Goal: Information Seeking & Learning: Learn about a topic

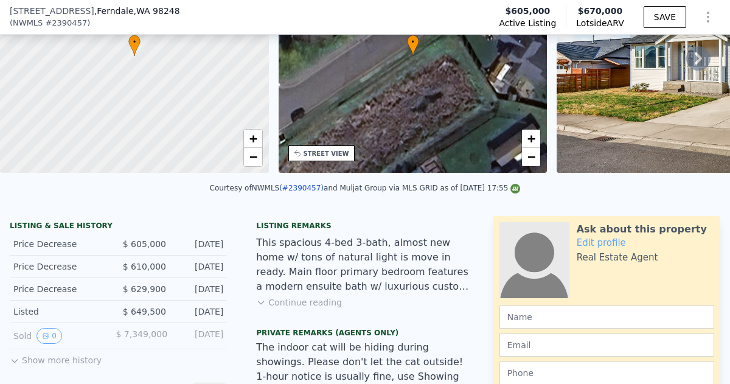
scroll to position [130, 0]
click at [318, 304] on button "Continue reading" at bounding box center [299, 302] width 86 height 12
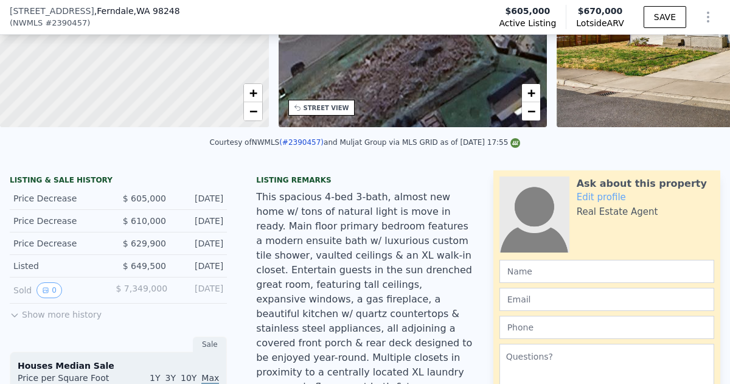
scroll to position [174, 0]
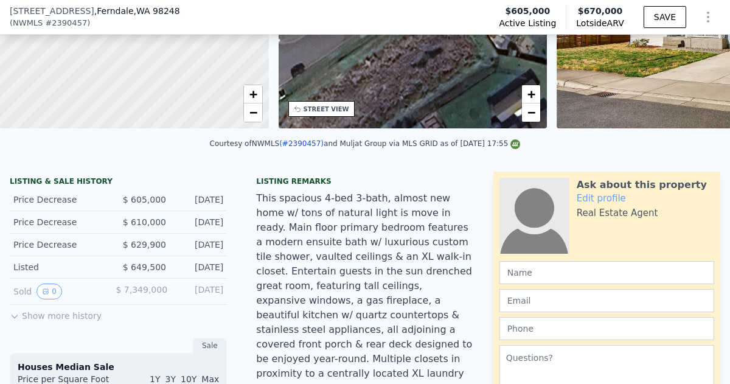
click at [83, 317] on button "Show more history" at bounding box center [56, 313] width 92 height 17
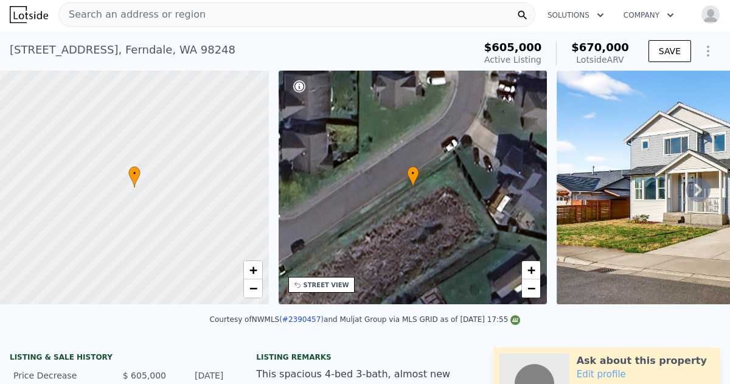
scroll to position [39, 0]
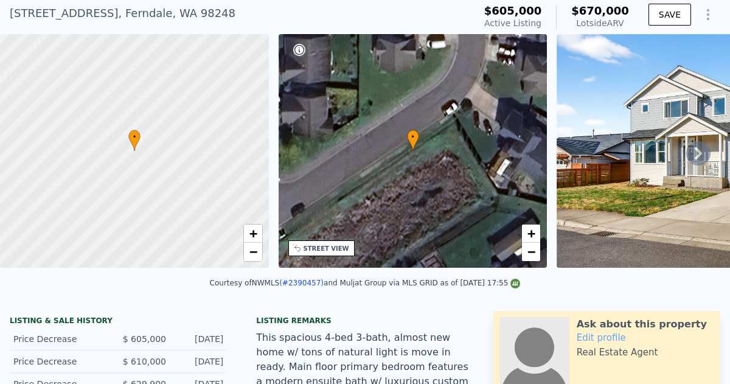
click at [695, 153] on icon at bounding box center [699, 153] width 24 height 24
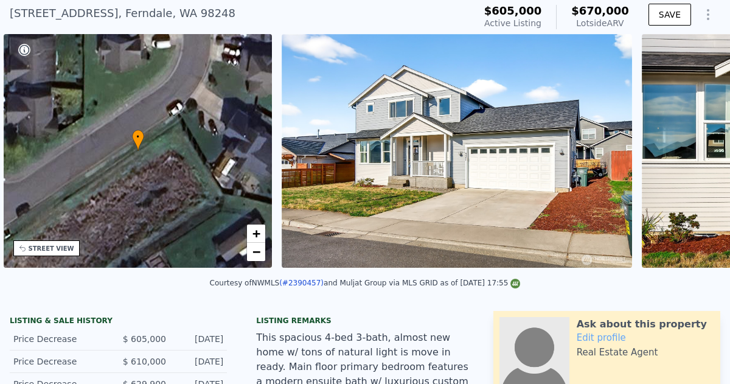
scroll to position [0, 283]
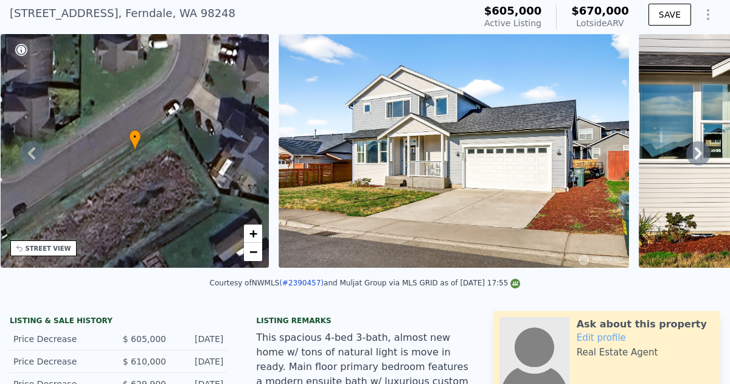
click at [695, 153] on icon at bounding box center [699, 153] width 24 height 24
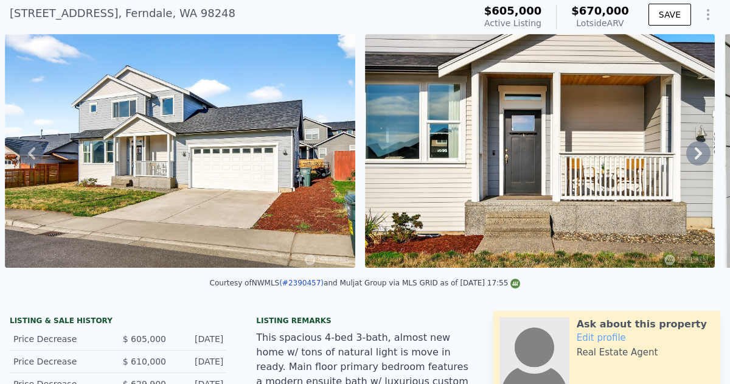
click at [695, 153] on icon at bounding box center [699, 153] width 24 height 24
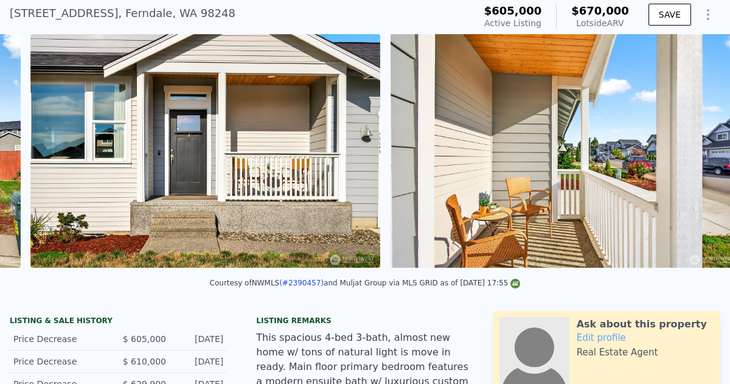
scroll to position [0, 917]
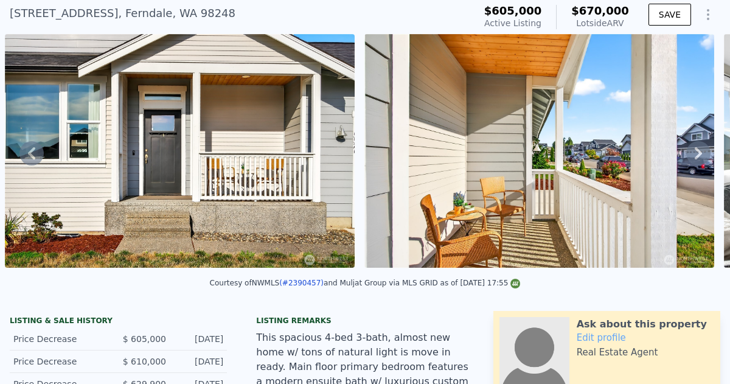
click at [695, 153] on icon at bounding box center [699, 153] width 24 height 24
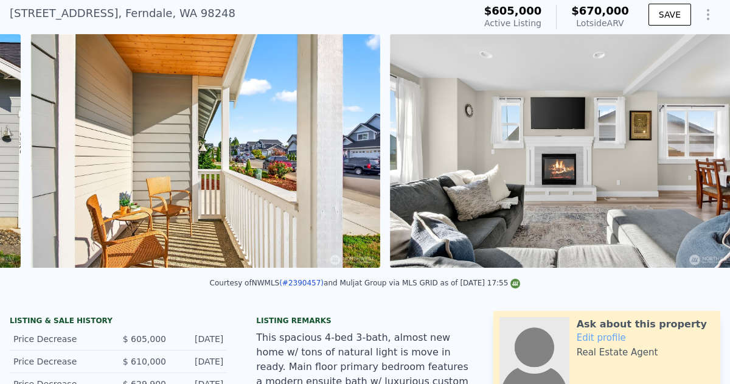
scroll to position [0, 1277]
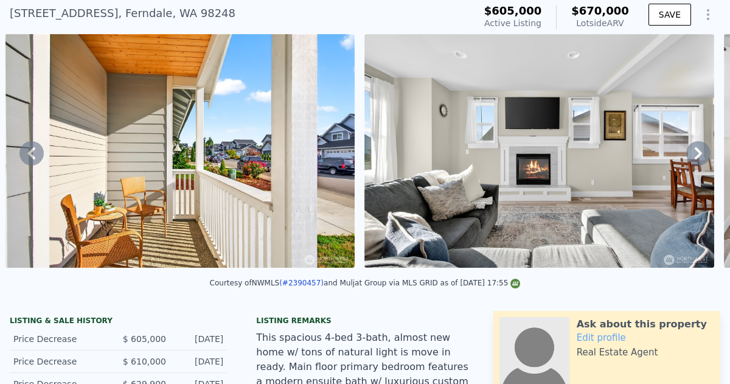
click at [695, 153] on icon at bounding box center [699, 153] width 24 height 24
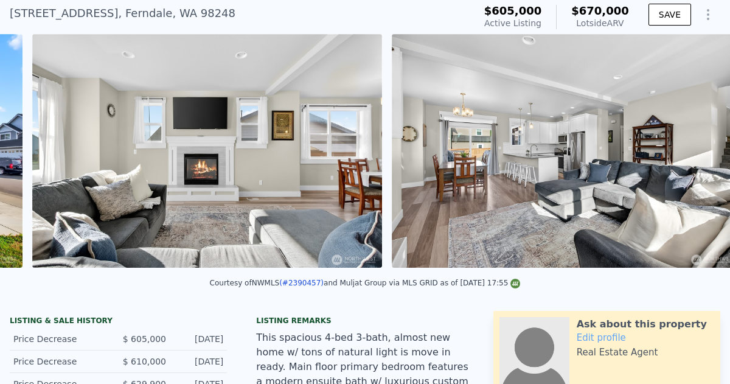
scroll to position [0, 1637]
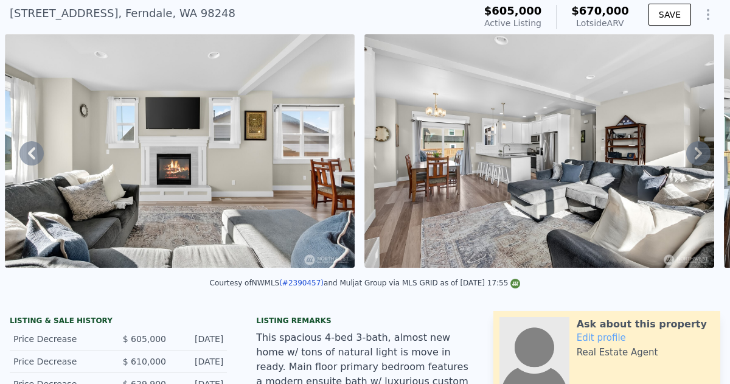
click at [695, 153] on icon at bounding box center [699, 153] width 24 height 24
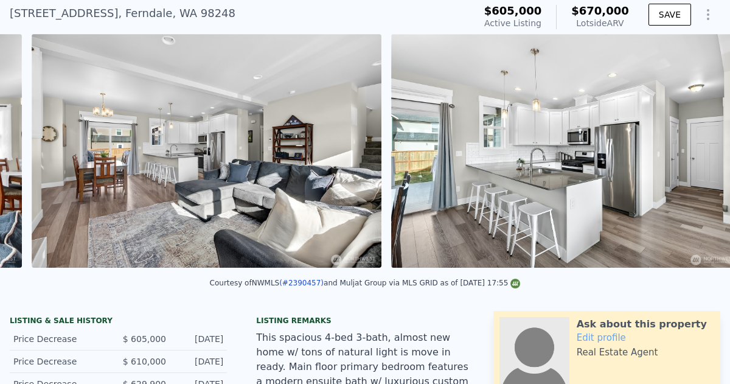
scroll to position [0, 1997]
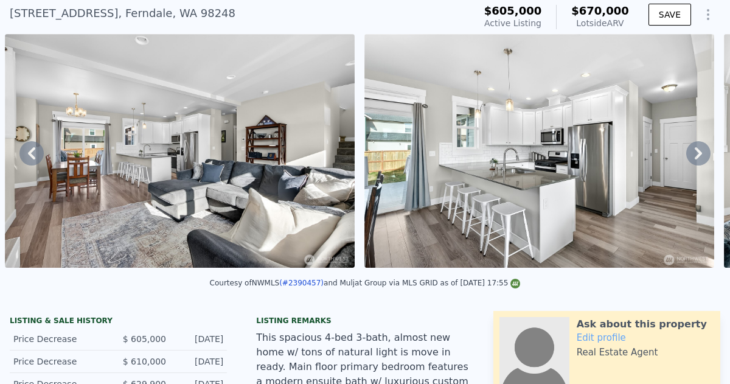
click at [695, 153] on icon at bounding box center [699, 153] width 24 height 24
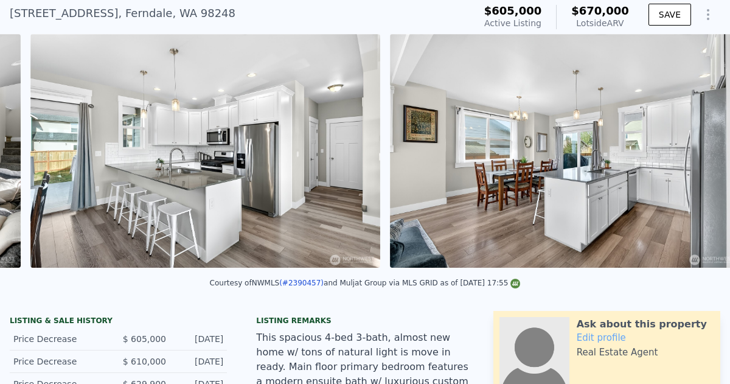
scroll to position [0, 2356]
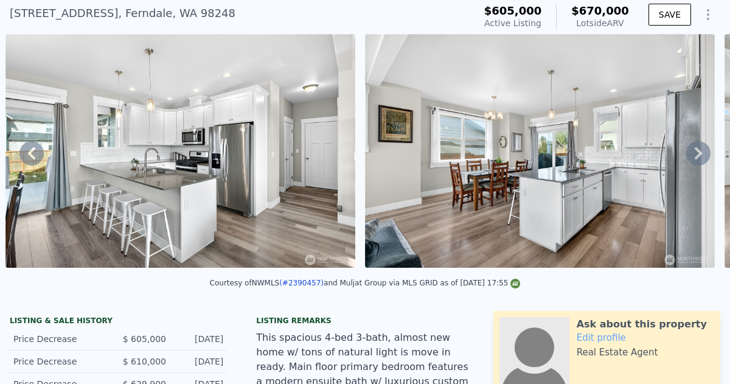
click at [695, 153] on icon at bounding box center [699, 153] width 24 height 24
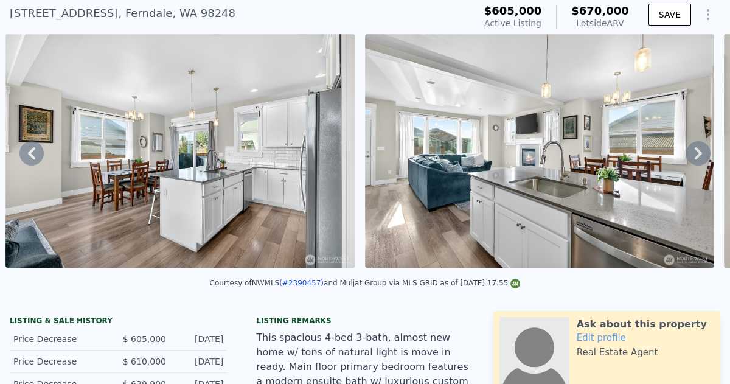
click at [695, 153] on icon at bounding box center [699, 153] width 24 height 24
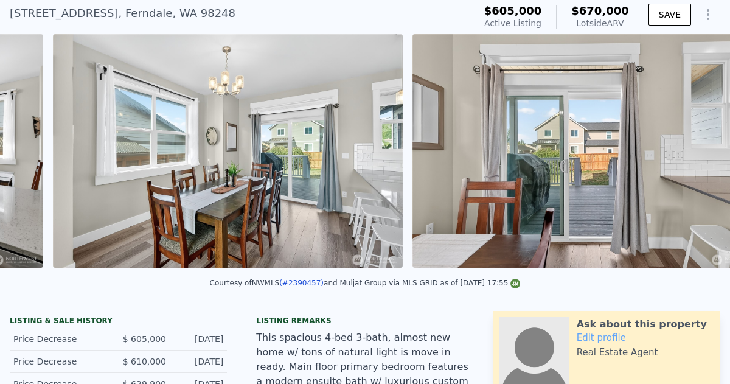
scroll to position [0, 3435]
